Goal: Information Seeking & Learning: Learn about a topic

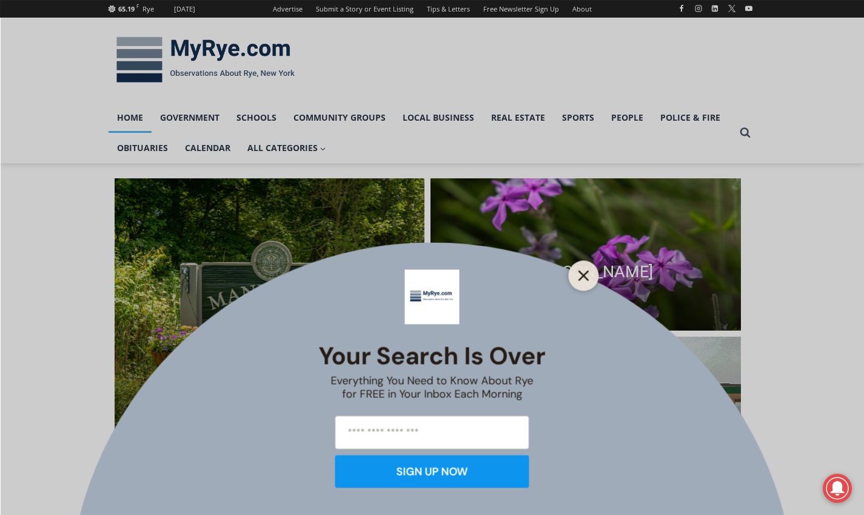
click at [580, 280] on line "Close" at bounding box center [583, 275] width 8 height 8
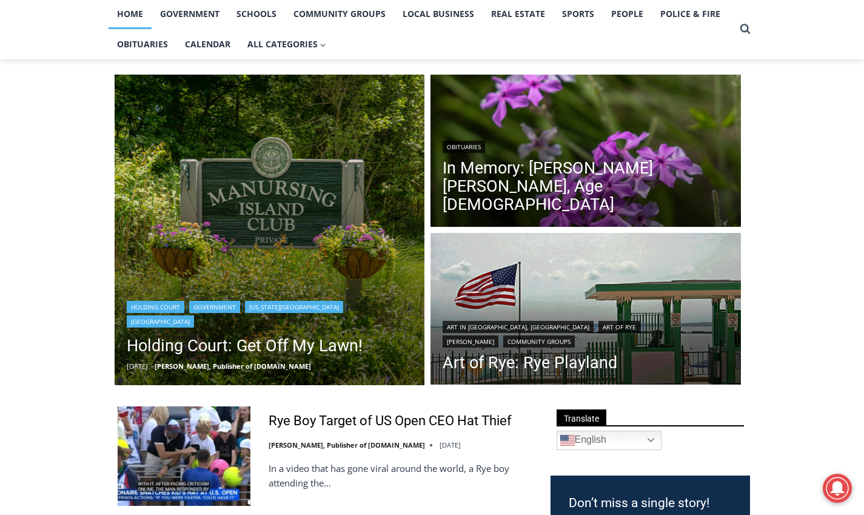
scroll to position [104, 0]
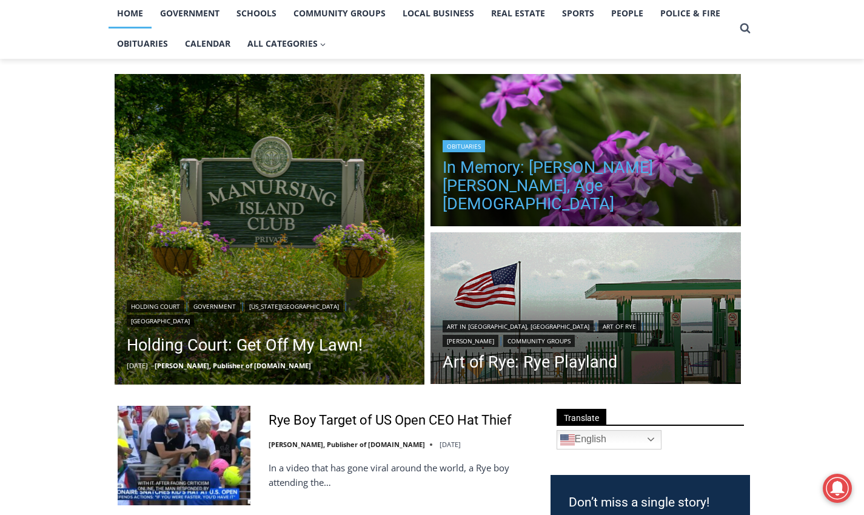
click at [537, 183] on link "In Memory: [PERSON_NAME] [PERSON_NAME], Age [DEMOGRAPHIC_DATA]" at bounding box center [586, 185] width 286 height 55
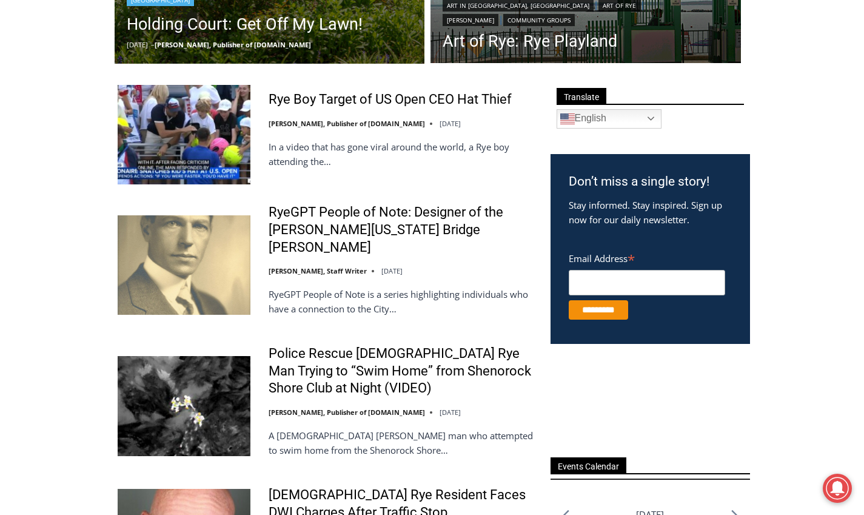
scroll to position [426, 0]
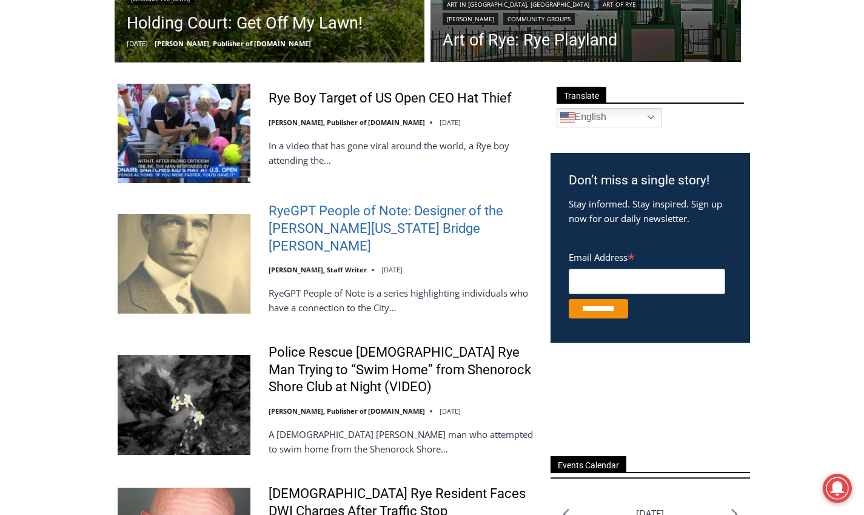
click at [391, 215] on link "RyeGPT People of Note: Designer of the [PERSON_NAME][US_STATE] Bridge [PERSON_N…" at bounding box center [402, 229] width 266 height 52
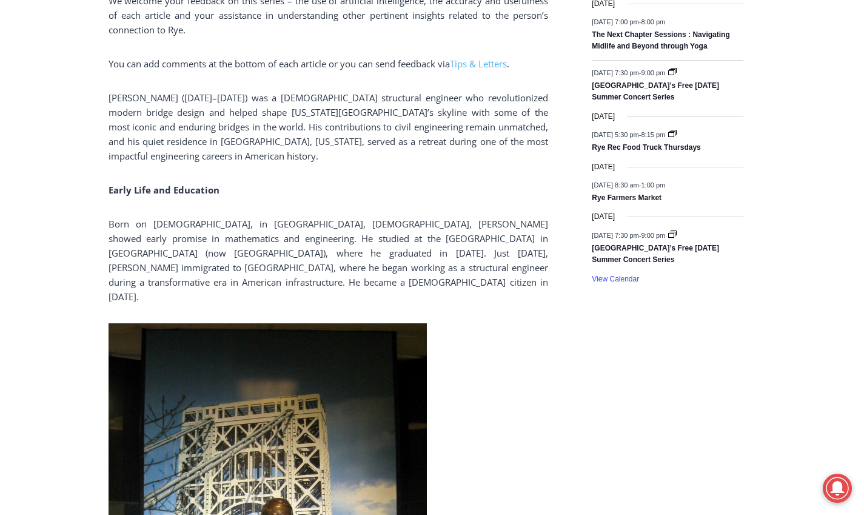
scroll to position [944, 0]
